Goal: Transaction & Acquisition: Purchase product/service

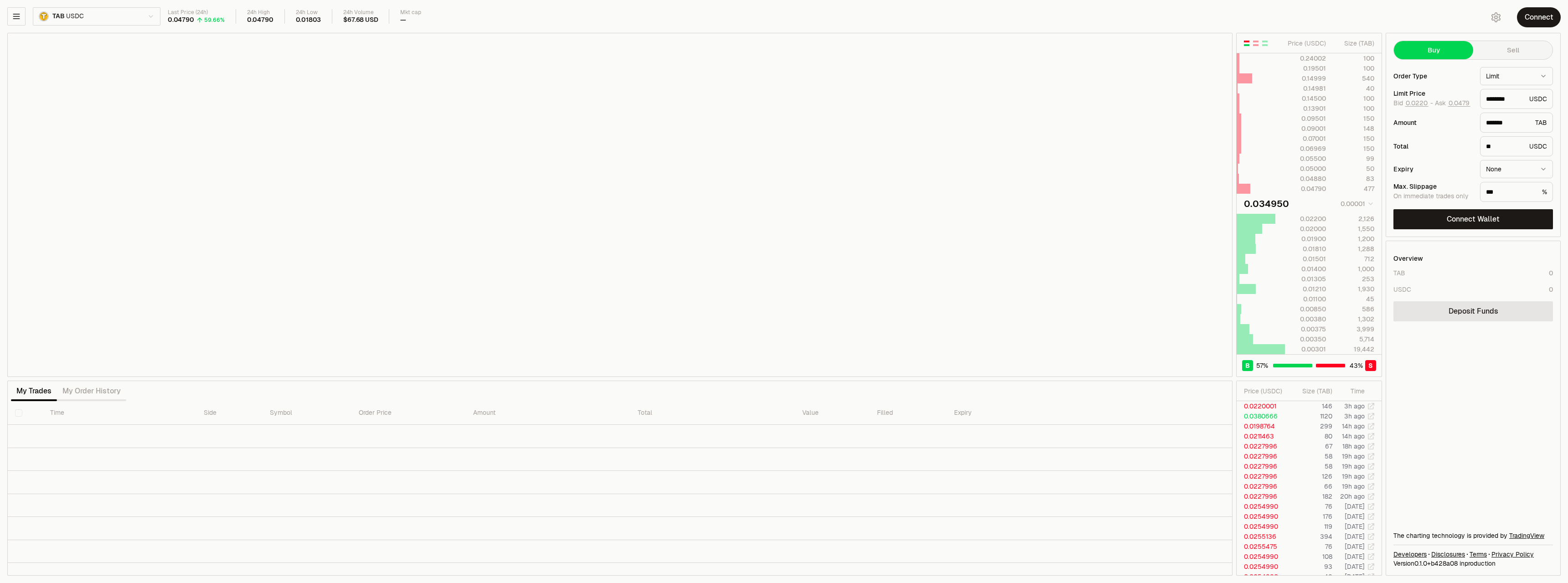
type input "********"
type input "*******"
click at [1453, 220] on button "Connect Wallet" at bounding box center [1473, 219] width 159 height 20
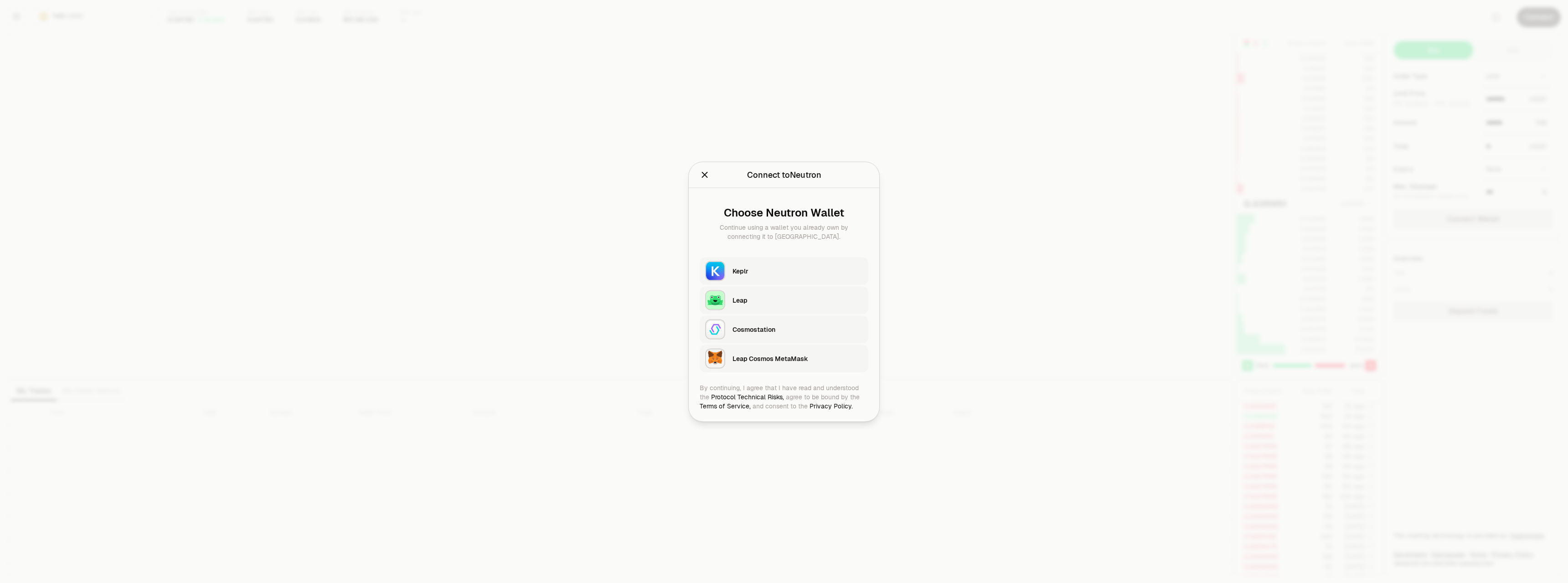
click at [824, 274] on div "Keplr" at bounding box center [797, 270] width 130 height 9
